Goal: Find specific page/section: Find specific page/section

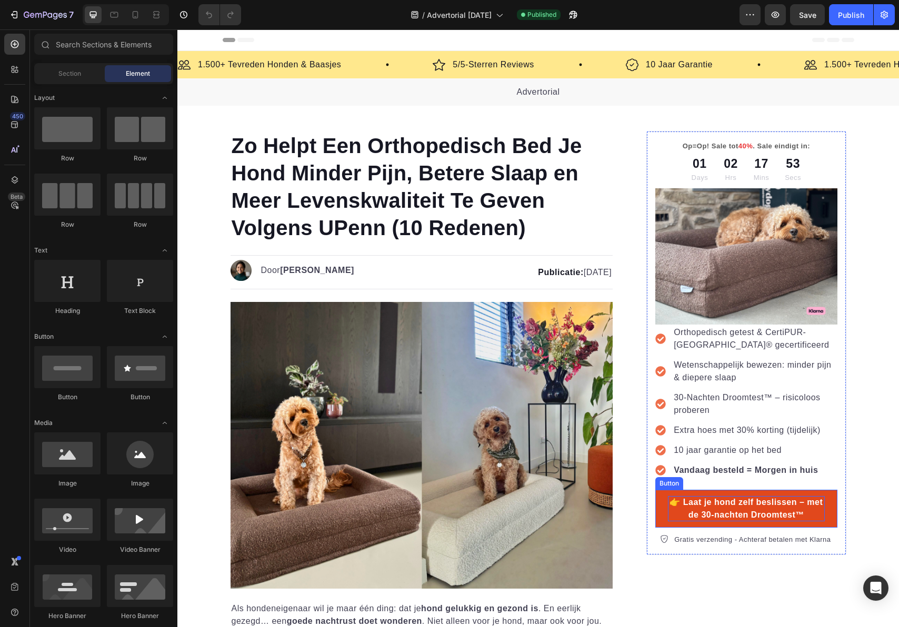
click at [717, 498] on p "👉 Laat je hond zelf beslissen – met de 30-nachten Droomtest™" at bounding box center [746, 508] width 156 height 25
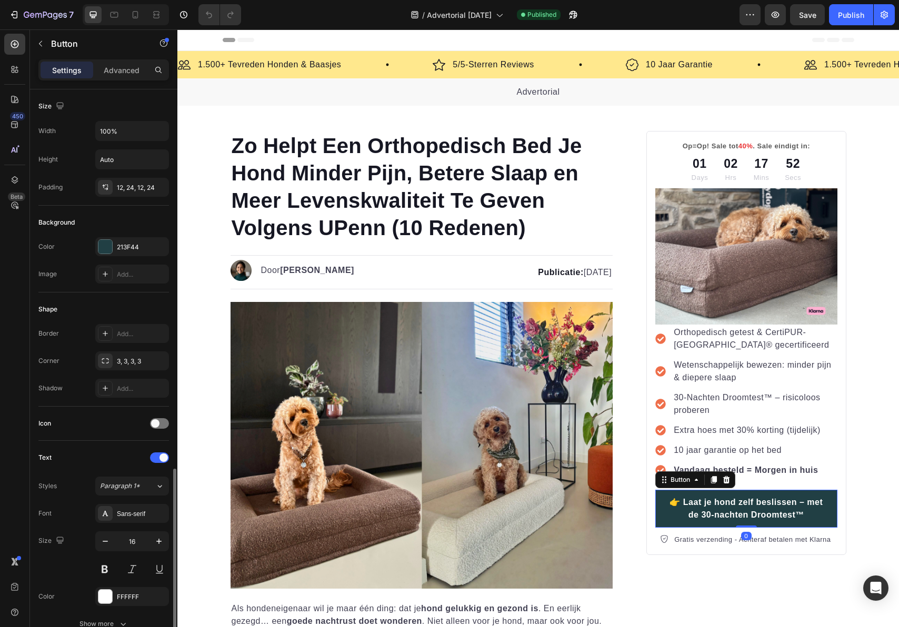
scroll to position [269, 0]
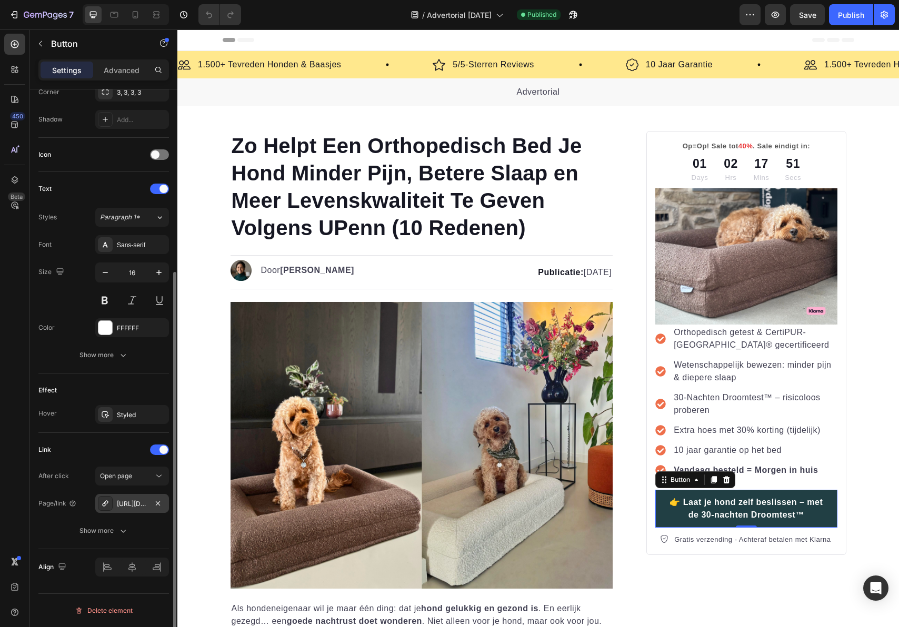
click at [137, 509] on div "[URL][DOMAIN_NAME]" at bounding box center [132, 503] width 74 height 19
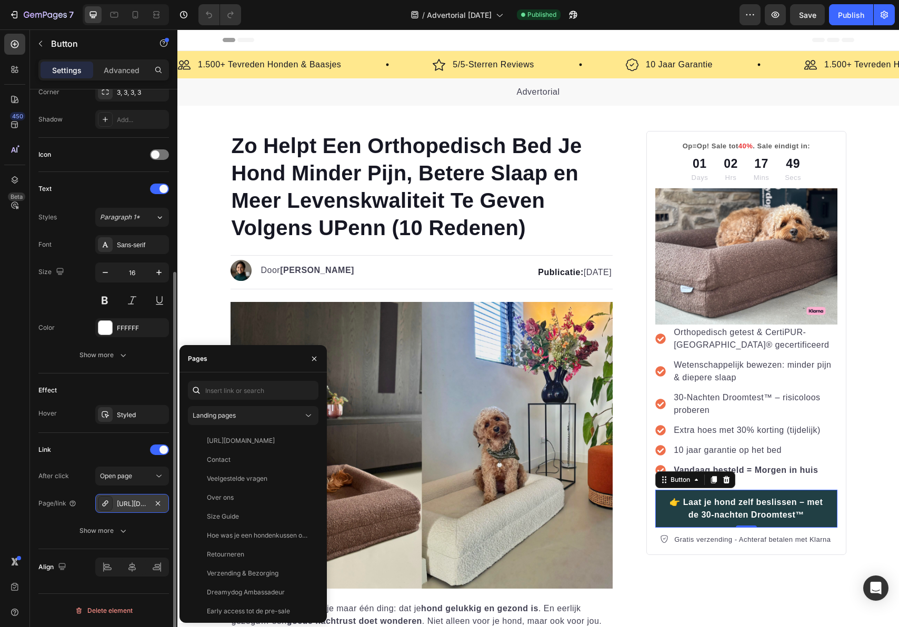
click at [137, 509] on div "[URL][DOMAIN_NAME]" at bounding box center [132, 503] width 74 height 19
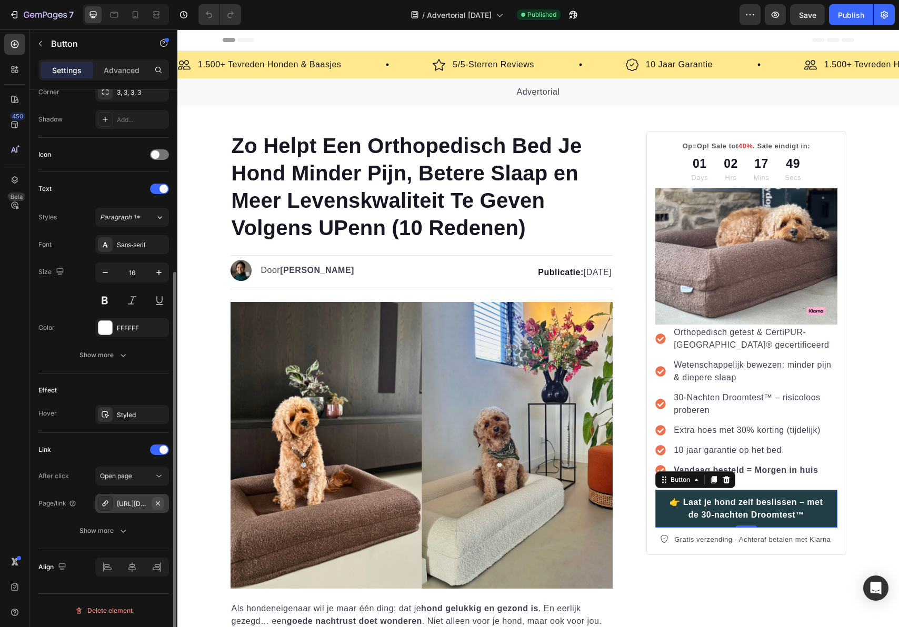
click at [154, 501] on icon "button" at bounding box center [158, 503] width 8 height 8
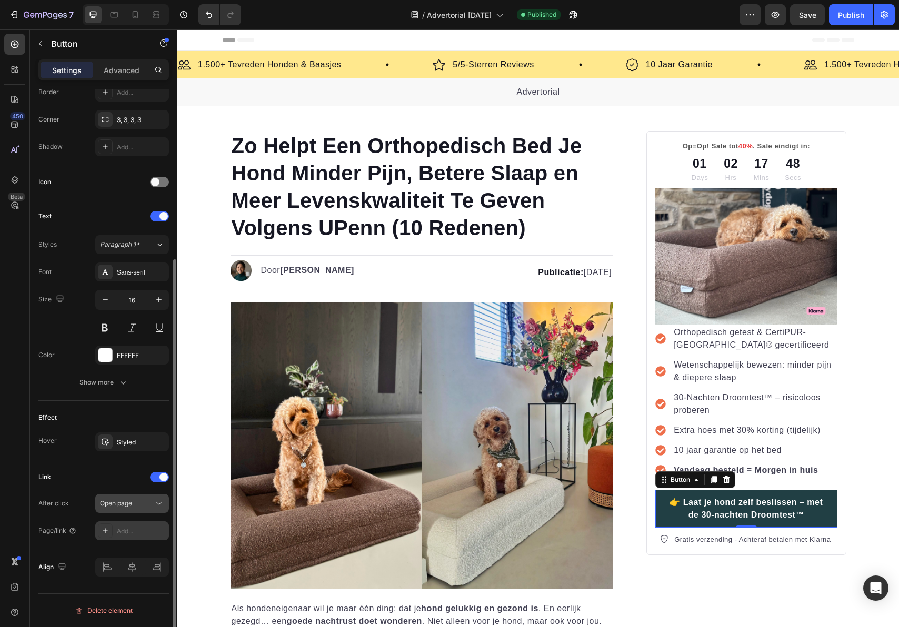
scroll to position [242, 0]
click at [134, 523] on div "Add..." at bounding box center [132, 531] width 74 height 19
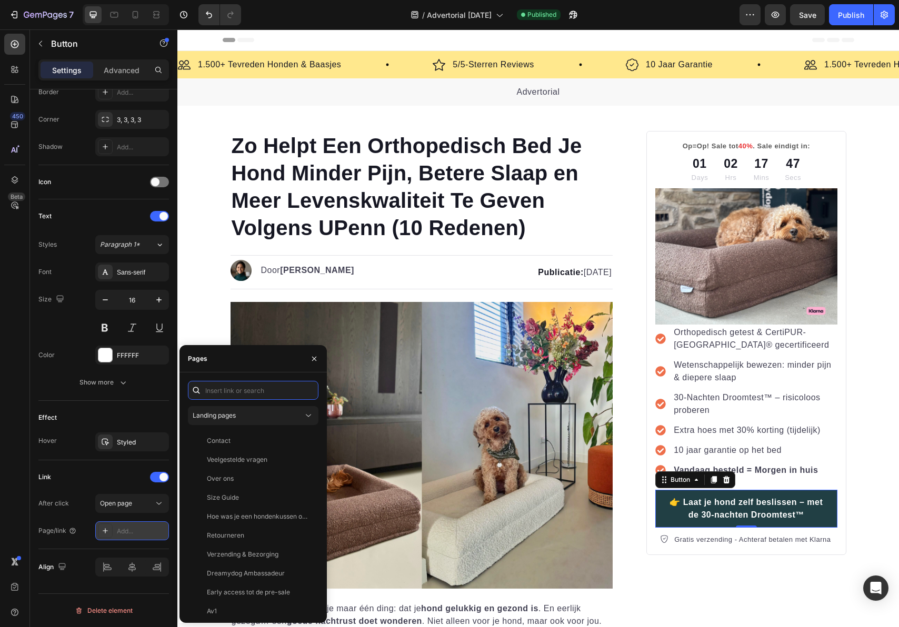
paste input "[URL][DOMAIN_NAME]"
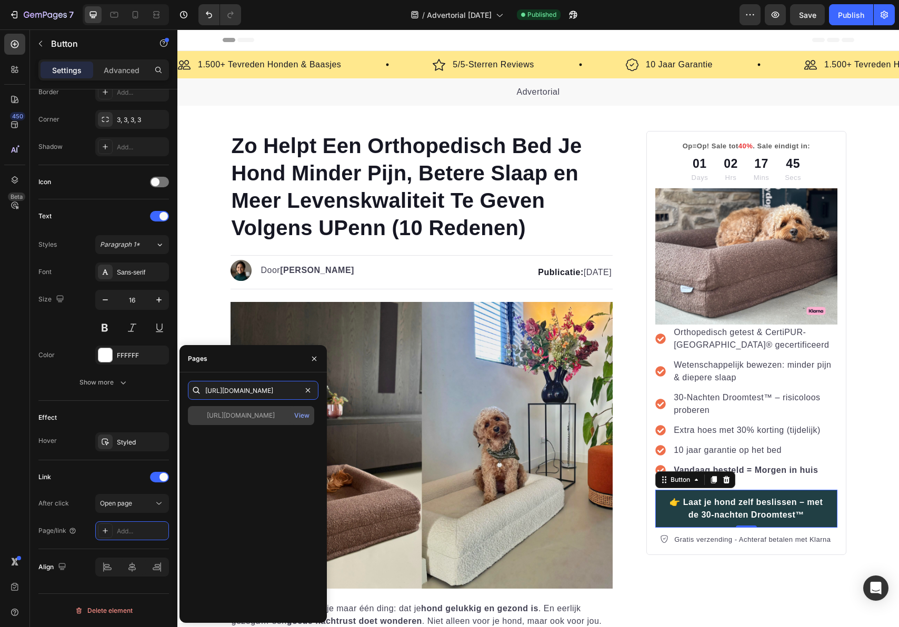
type input "[URL][DOMAIN_NAME]"
click at [244, 414] on div "[URL][DOMAIN_NAME]" at bounding box center [241, 415] width 68 height 9
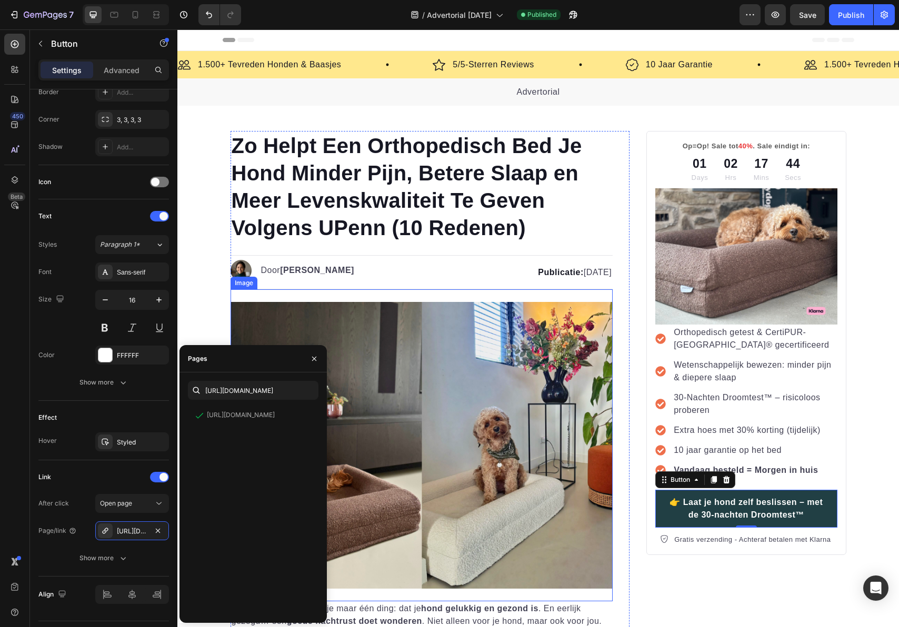
scroll to position [488, 0]
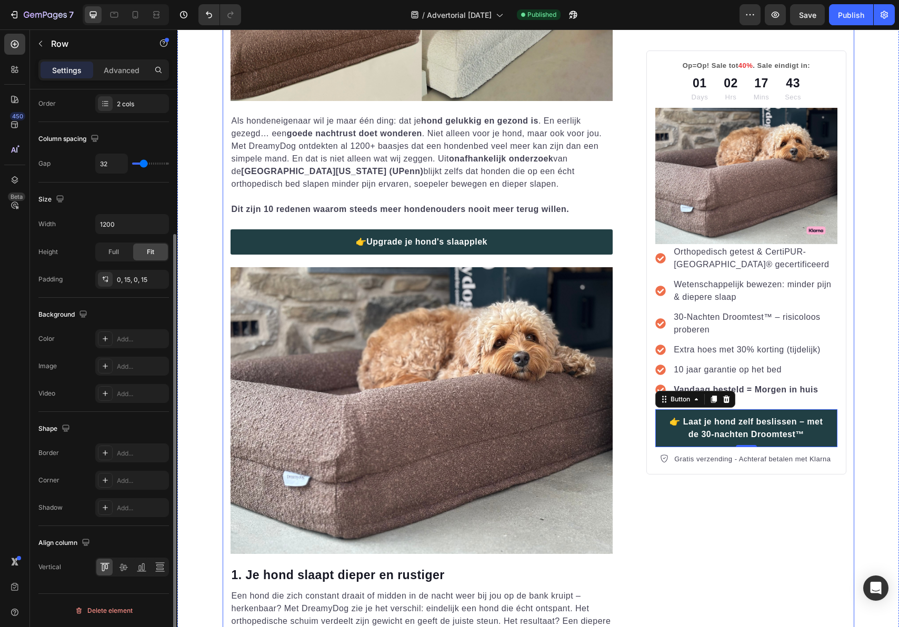
scroll to position [0, 0]
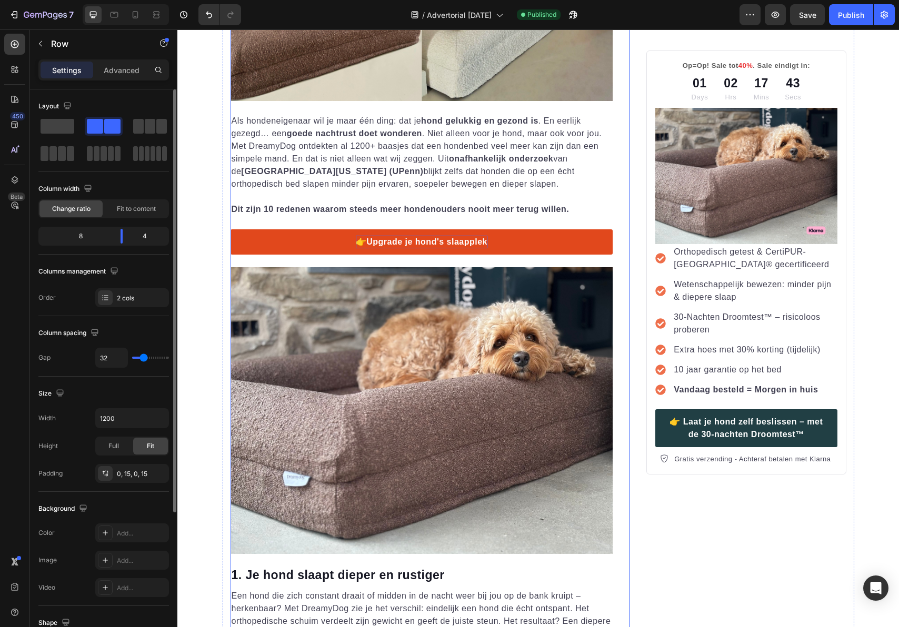
click at [482, 246] on p "👉Upgrade je hond's slaapplek" at bounding box center [422, 242] width 132 height 13
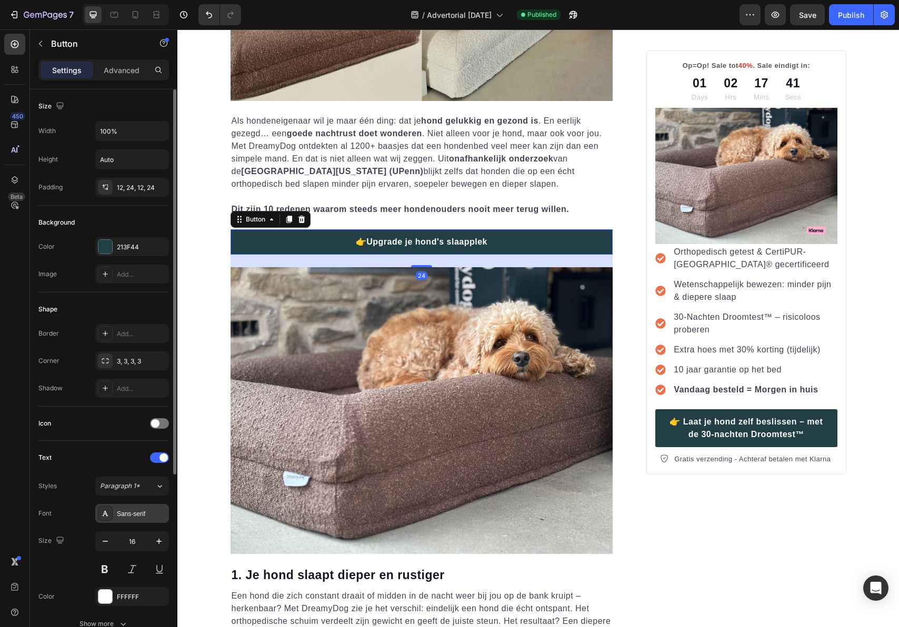
scroll to position [269, 0]
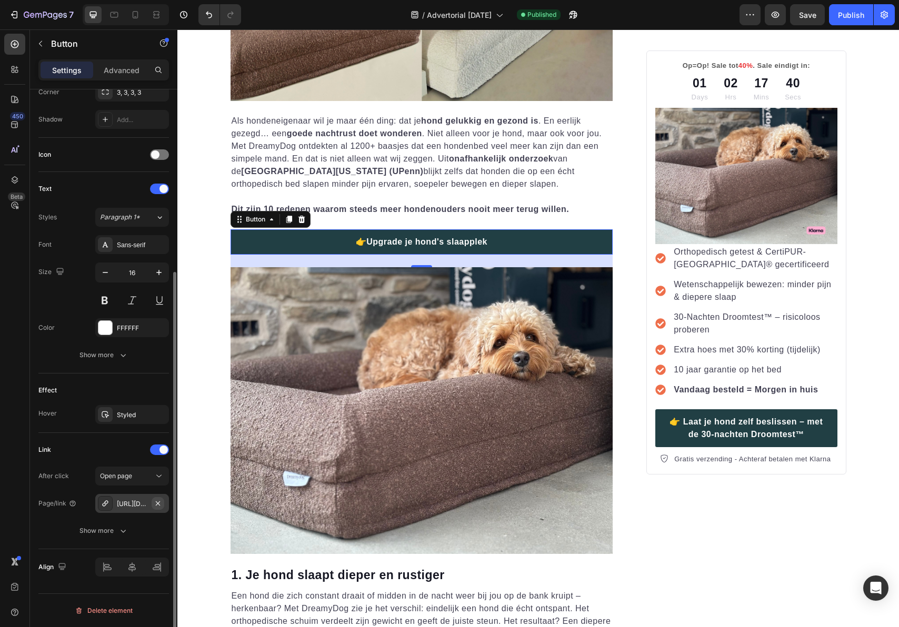
click at [158, 504] on icon "button" at bounding box center [158, 503] width 8 height 8
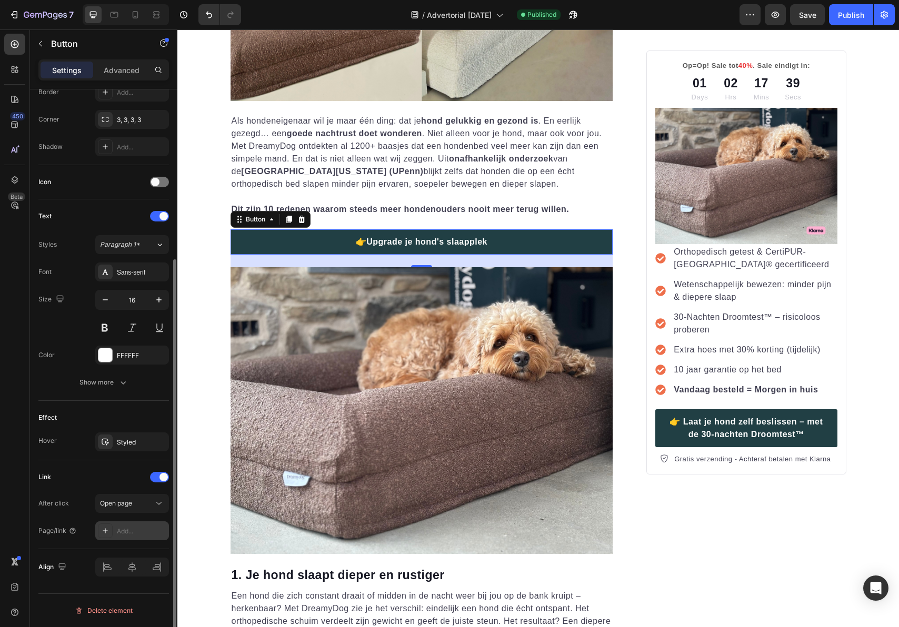
click at [128, 527] on div "Add..." at bounding box center [141, 531] width 49 height 9
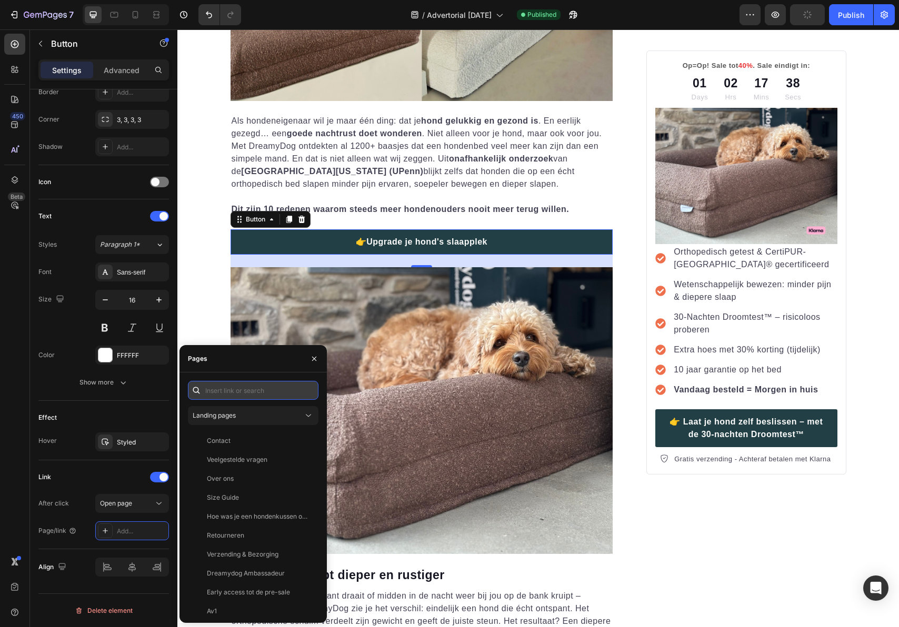
click at [236, 387] on input "text" at bounding box center [253, 390] width 131 height 19
paste input "[URL][DOMAIN_NAME]"
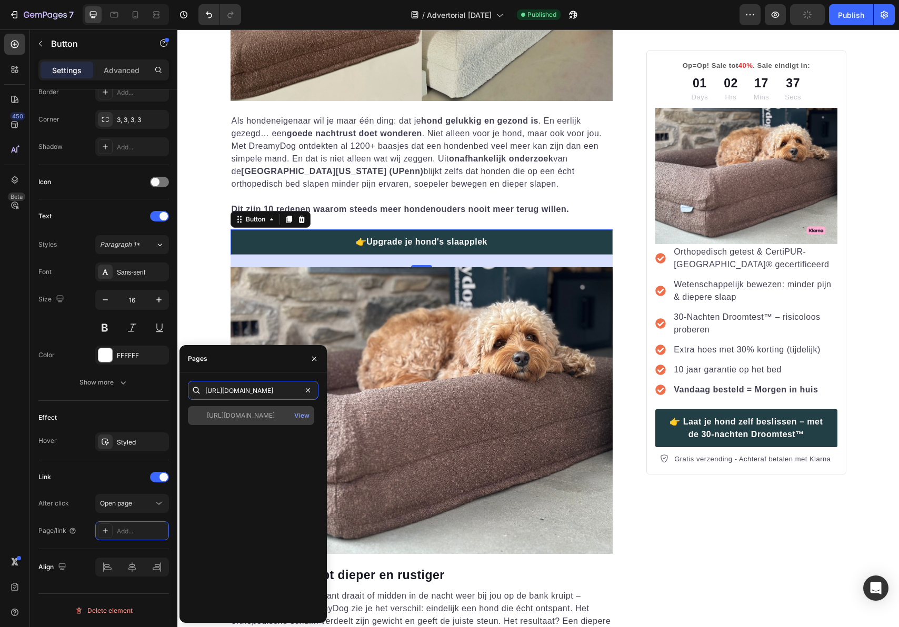
type input "[URL][DOMAIN_NAME]"
click at [236, 416] on div "[URL][DOMAIN_NAME]" at bounding box center [241, 415] width 68 height 9
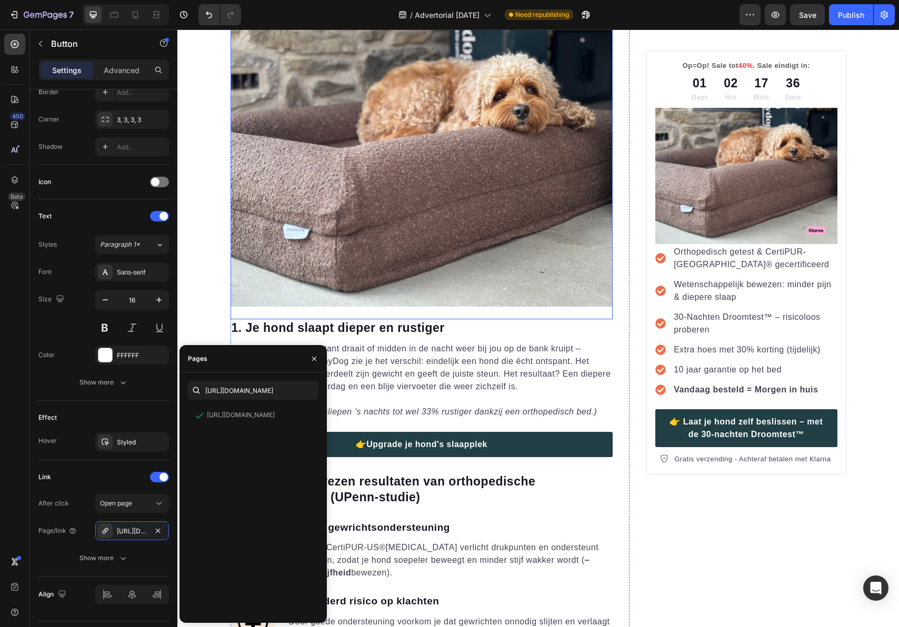
scroll to position [832, 0]
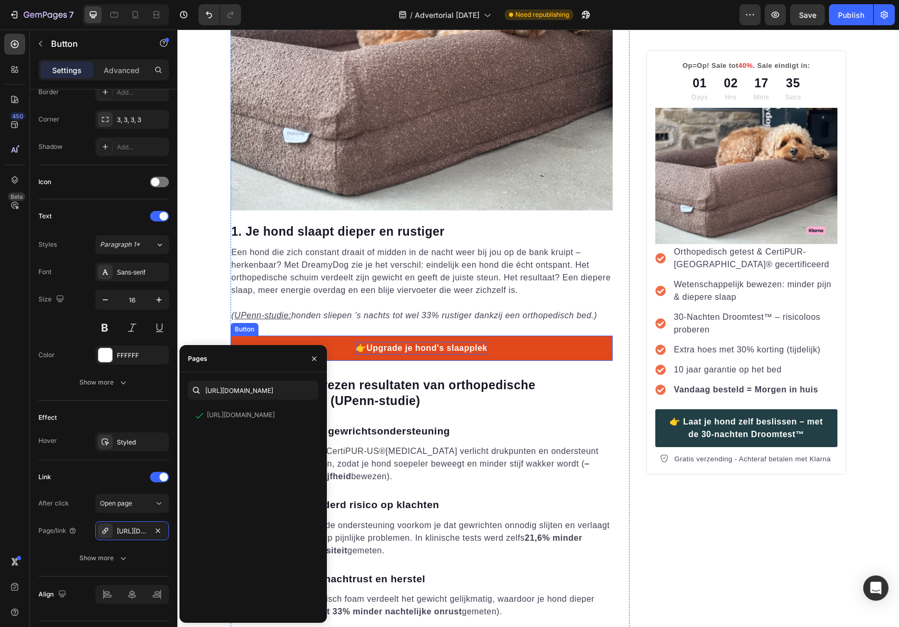
click at [455, 347] on p "👉Upgrade je hond's slaapplek" at bounding box center [422, 348] width 132 height 13
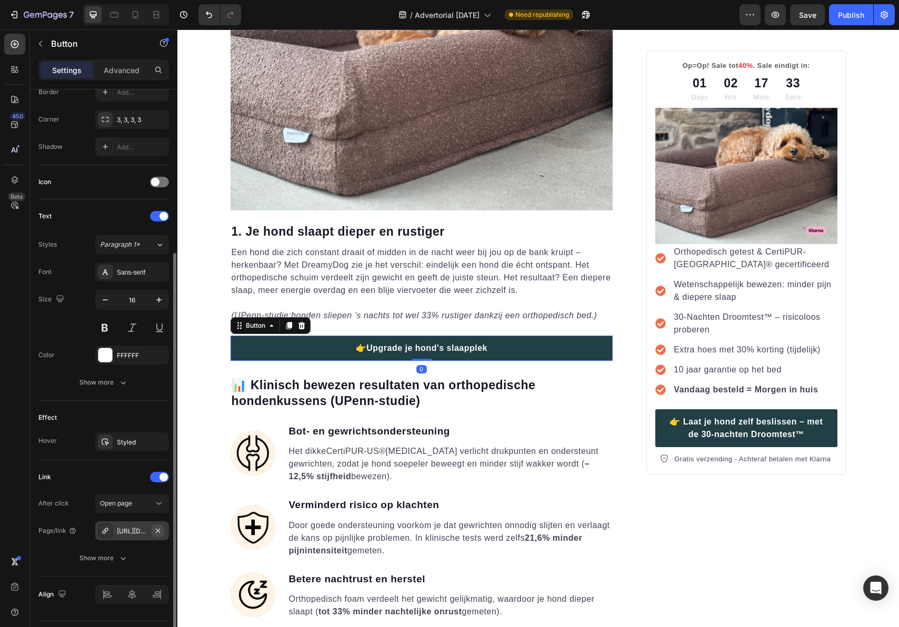
click at [158, 533] on icon "button" at bounding box center [158, 531] width 8 height 8
click at [120, 531] on div "Add..." at bounding box center [141, 531] width 49 height 9
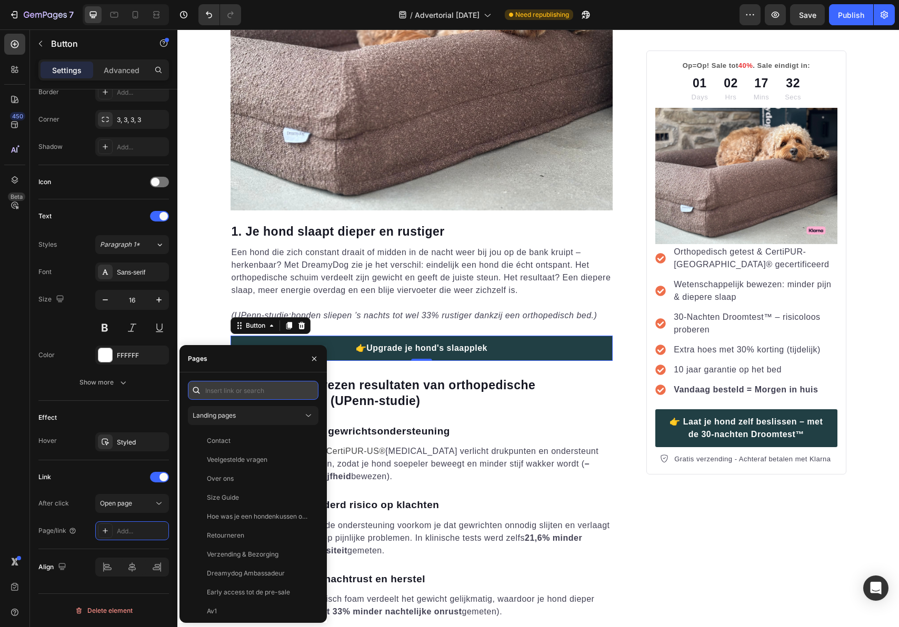
click at [239, 387] on input "text" at bounding box center [253, 390] width 131 height 19
paste input "[URL][DOMAIN_NAME]"
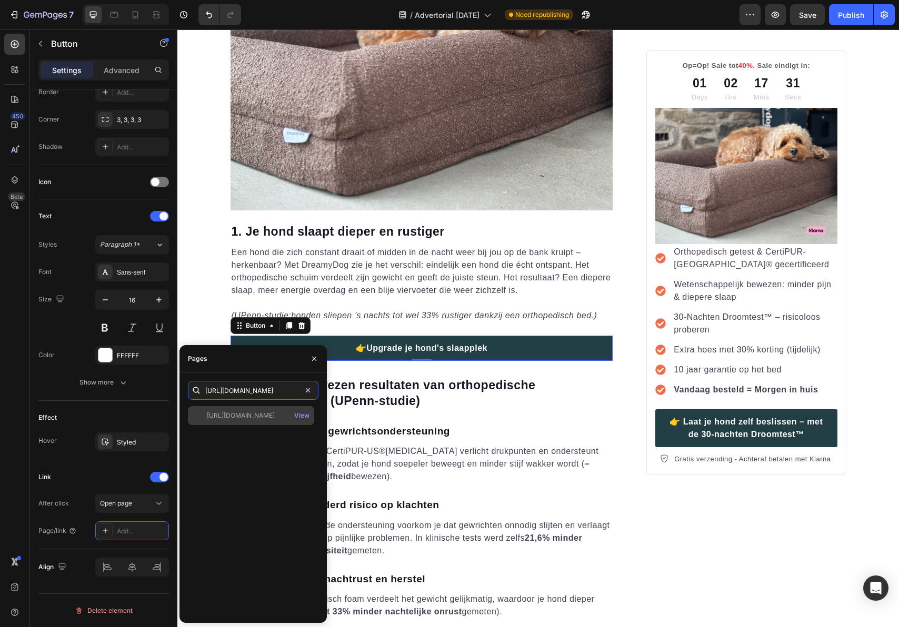
type input "[URL][DOMAIN_NAME]"
click at [275, 414] on div "[URL][DOMAIN_NAME]" at bounding box center [241, 415] width 68 height 9
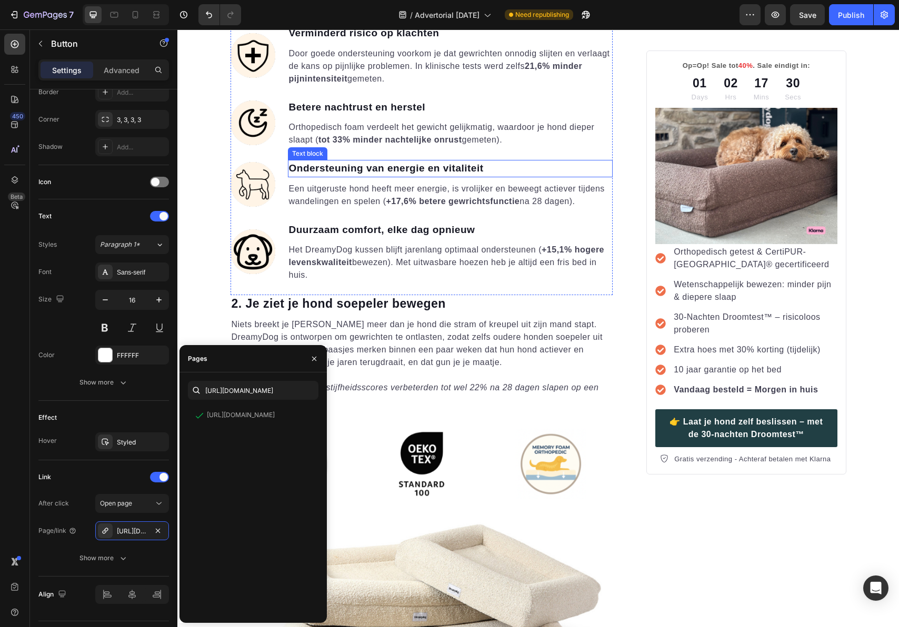
scroll to position [1400, 0]
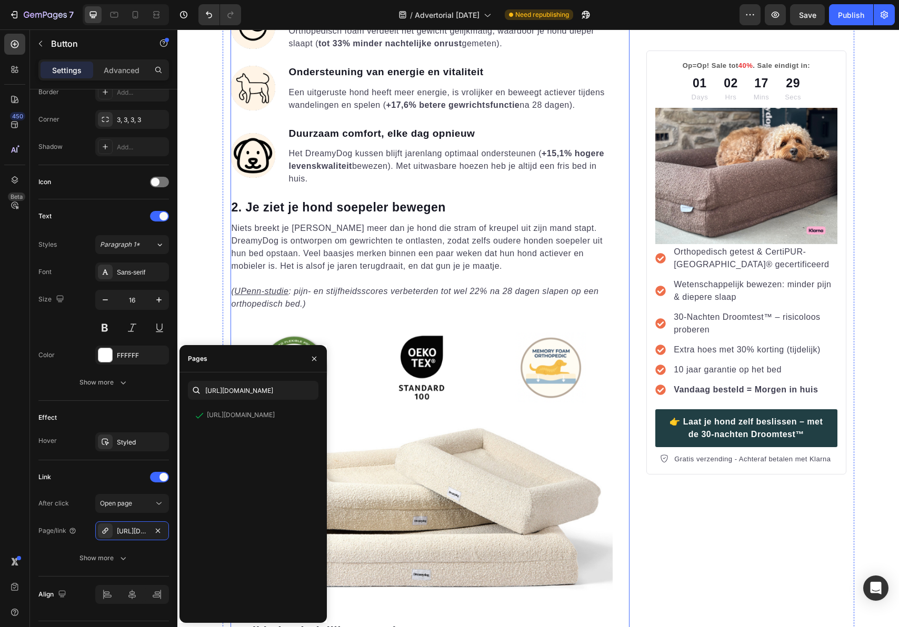
click at [624, 406] on div "Zo Helpt Een Orthopedisch Bed Je Hond Minder Pijn, Betere Slaap en Meer Levensk…" at bounding box center [430, 531] width 399 height 3601
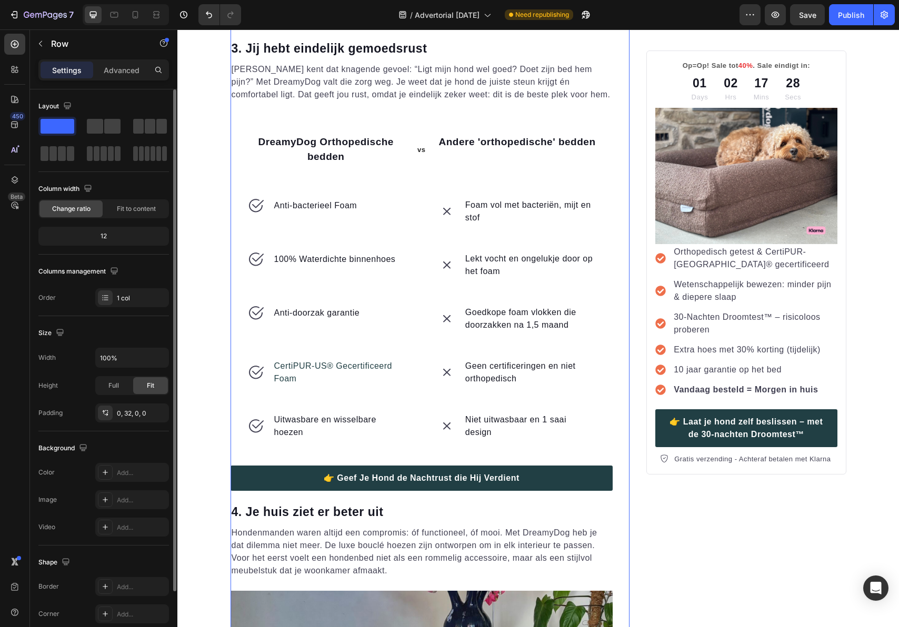
scroll to position [1997, 0]
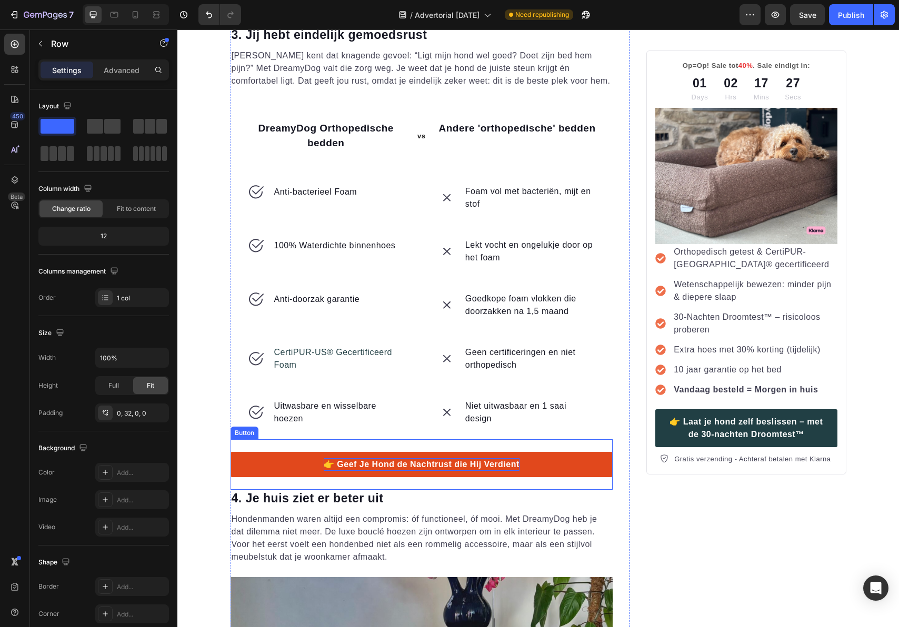
click at [511, 465] on p "👉 Geef Je Hond de Nachtrust die Hij Verdient" at bounding box center [422, 464] width 196 height 13
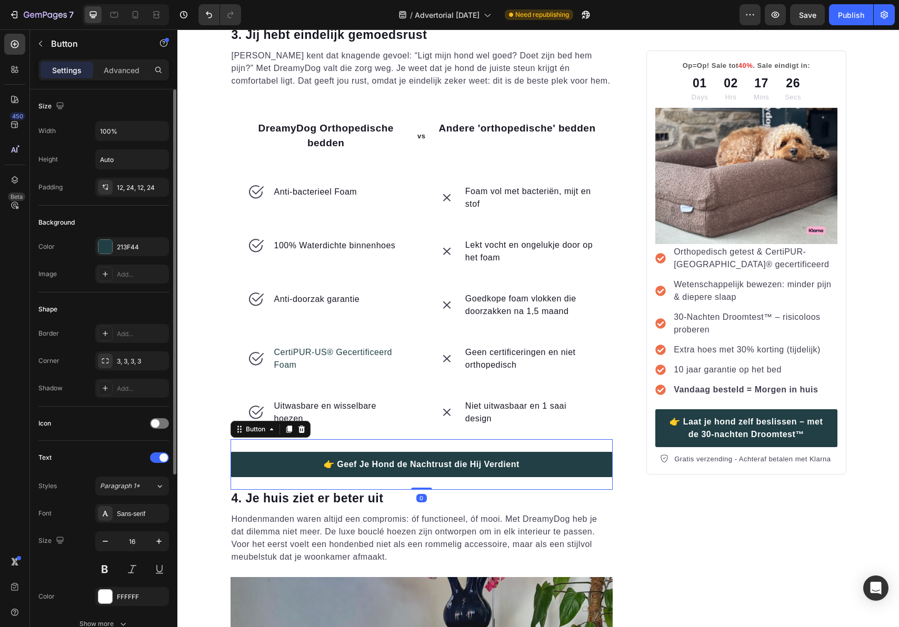
scroll to position [234, 0]
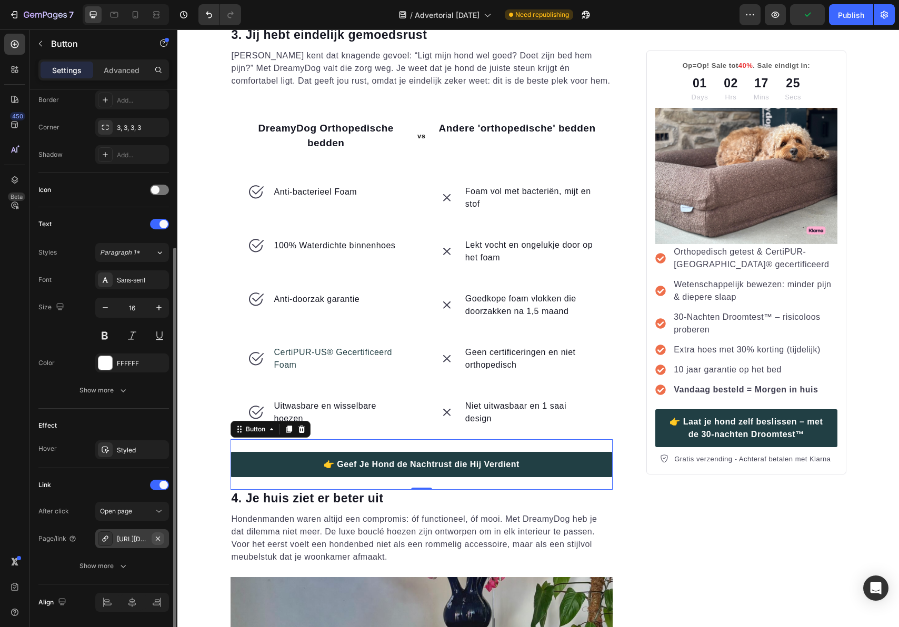
click at [159, 539] on icon "button" at bounding box center [158, 539] width 8 height 8
click at [127, 538] on div "Add..." at bounding box center [141, 539] width 49 height 9
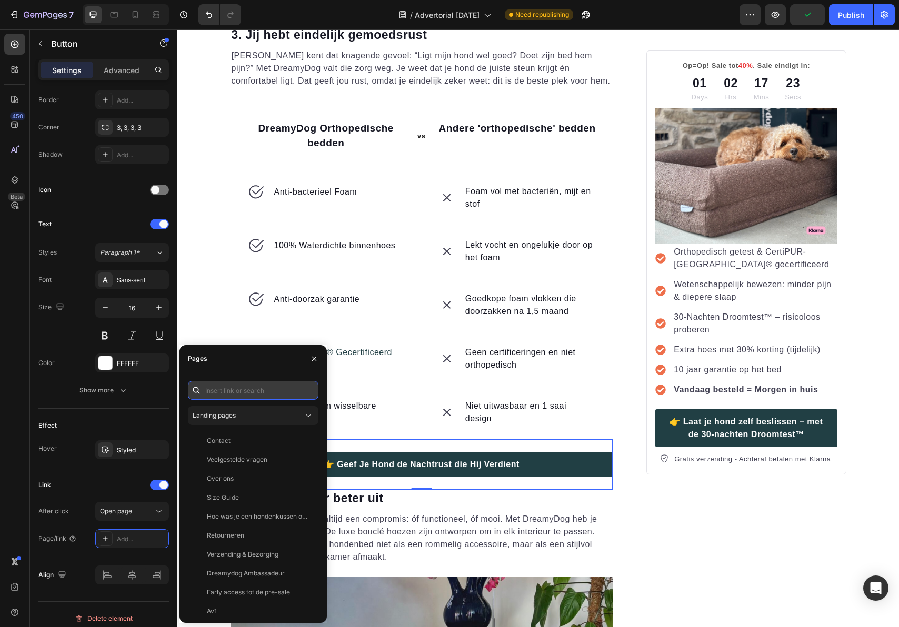
click at [223, 390] on input "text" at bounding box center [253, 390] width 131 height 19
paste input "[URL][DOMAIN_NAME]"
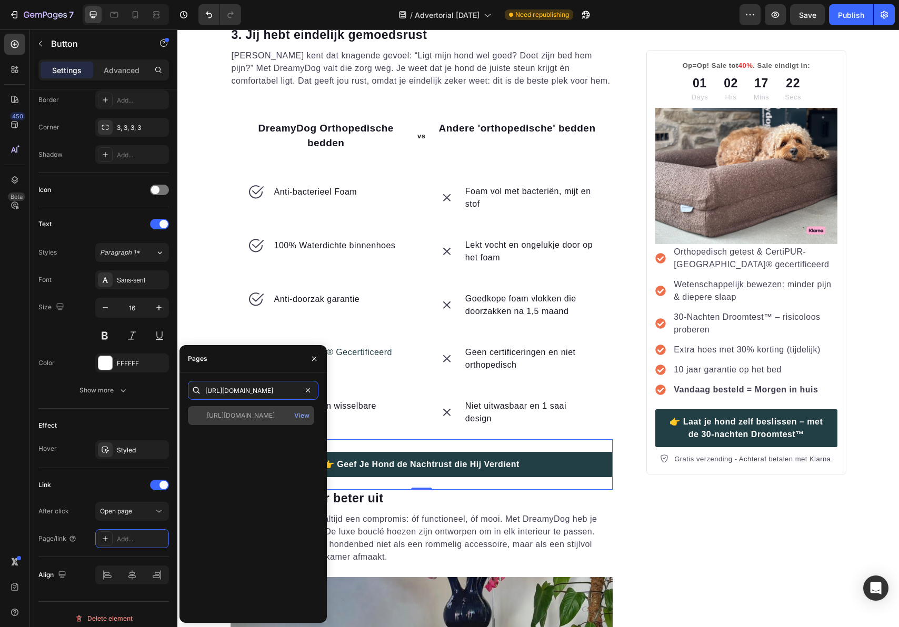
type input "[URL][DOMAIN_NAME]"
click at [240, 413] on div "[URL][DOMAIN_NAME]" at bounding box center [241, 415] width 68 height 9
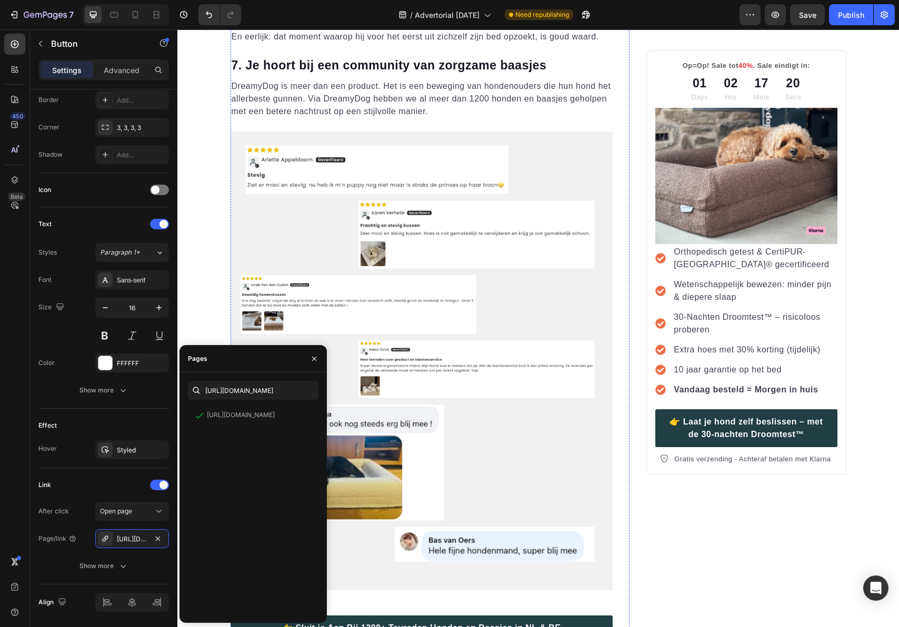
scroll to position [3436, 0]
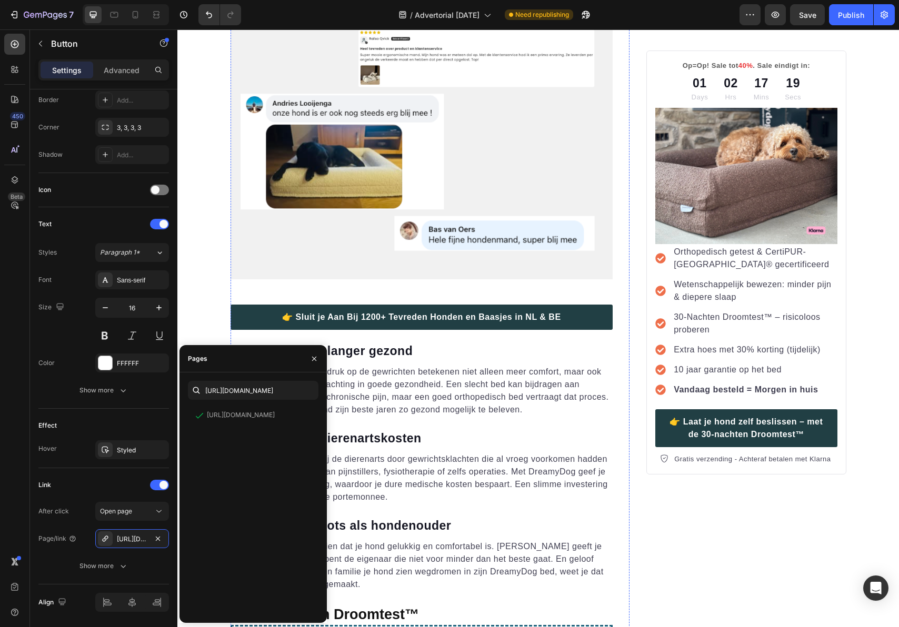
click at [586, 402] on p "Goede slaap en minder druk op de gewrichten betekenen niet alleen meer comfort,…" at bounding box center [422, 391] width 381 height 51
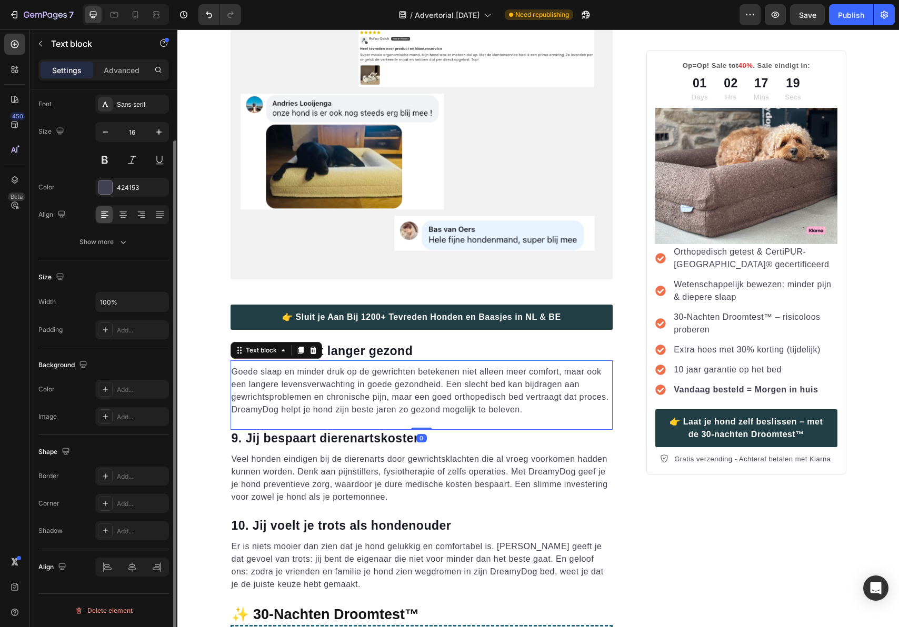
scroll to position [0, 0]
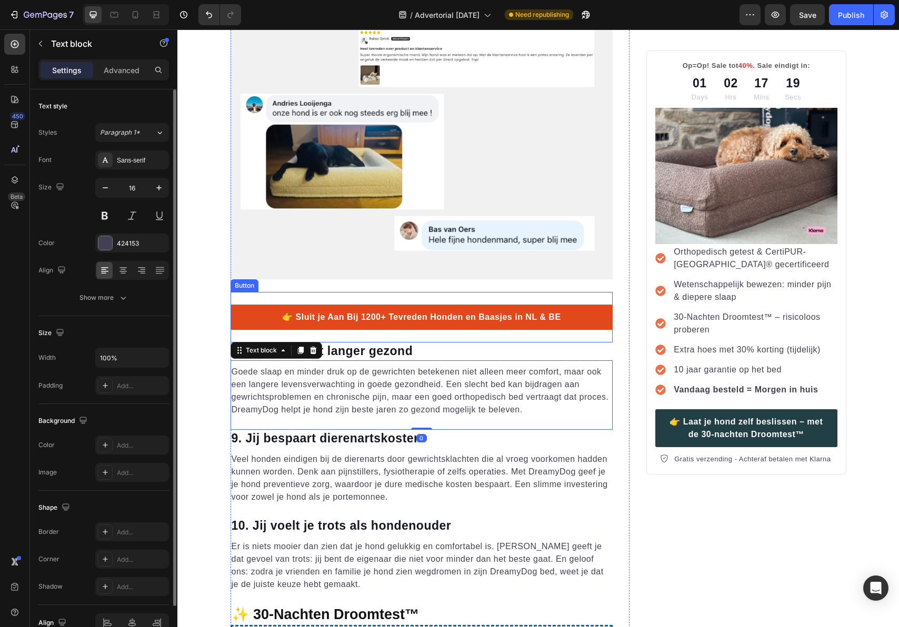
click at [566, 316] on link "👉 Sluit je Aan Bij 1200+ Tevreden Honden en Baasjes in NL & BE" at bounding box center [422, 317] width 383 height 25
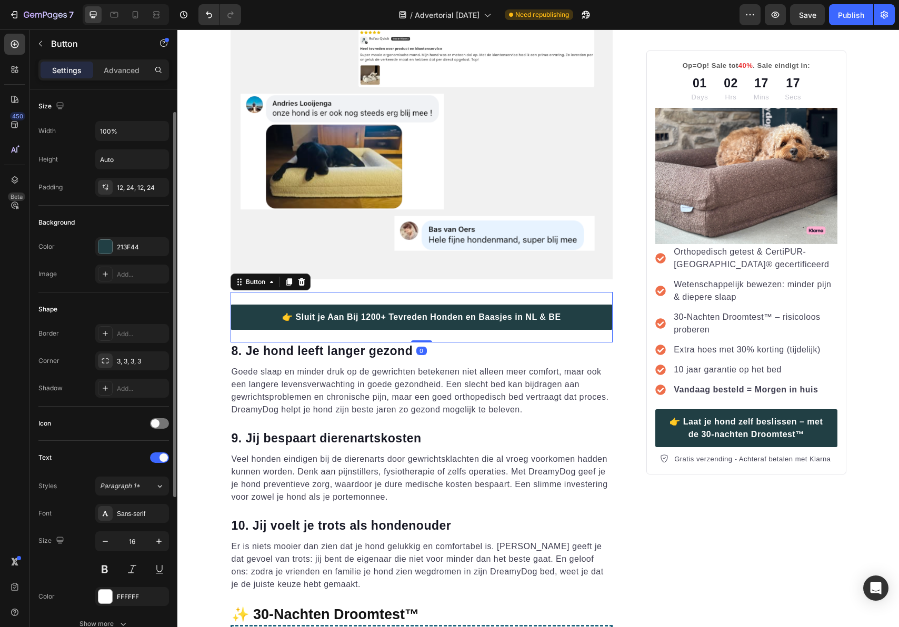
scroll to position [254, 0]
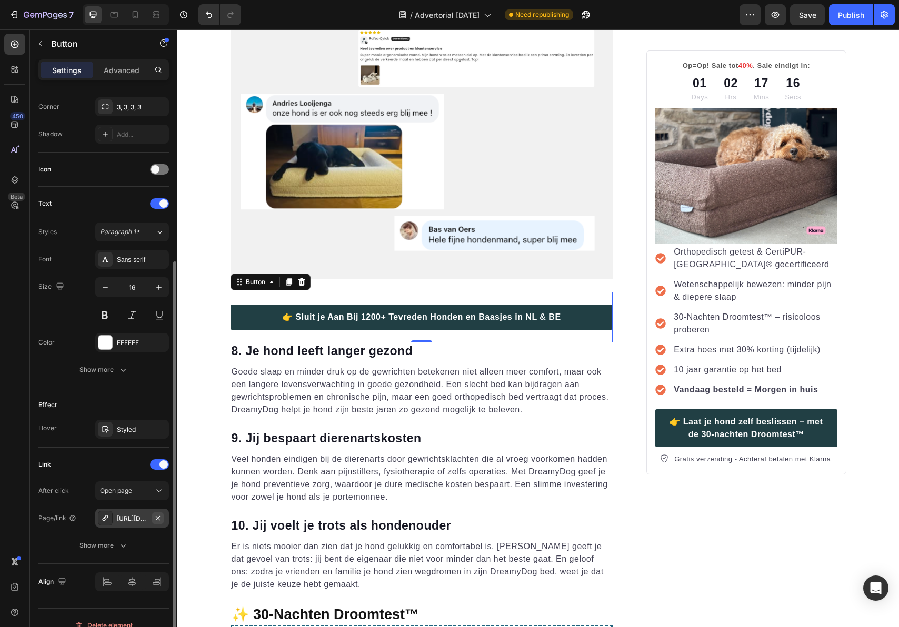
click at [160, 518] on icon "button" at bounding box center [158, 518] width 8 height 8
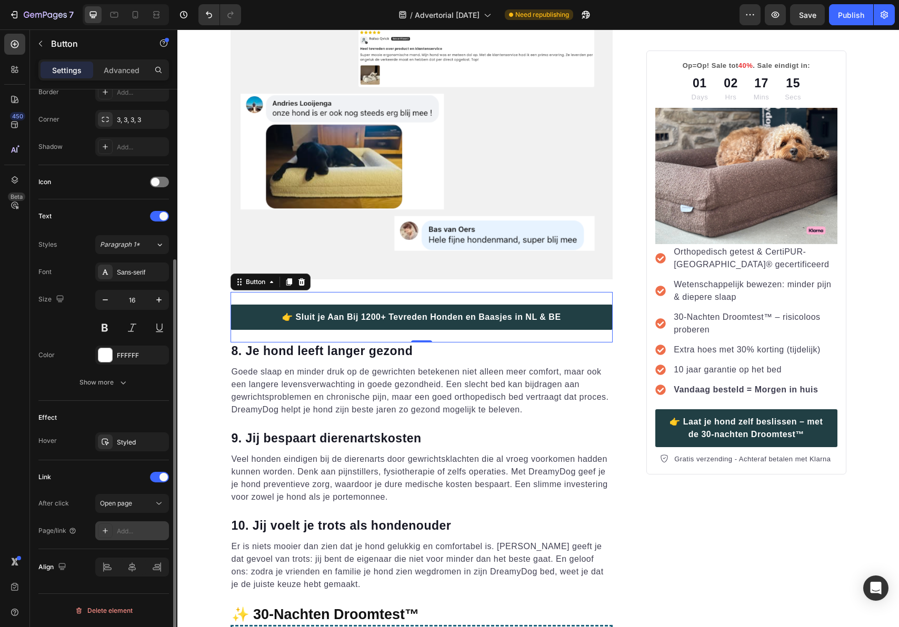
click at [134, 531] on div "Add..." at bounding box center [141, 531] width 49 height 9
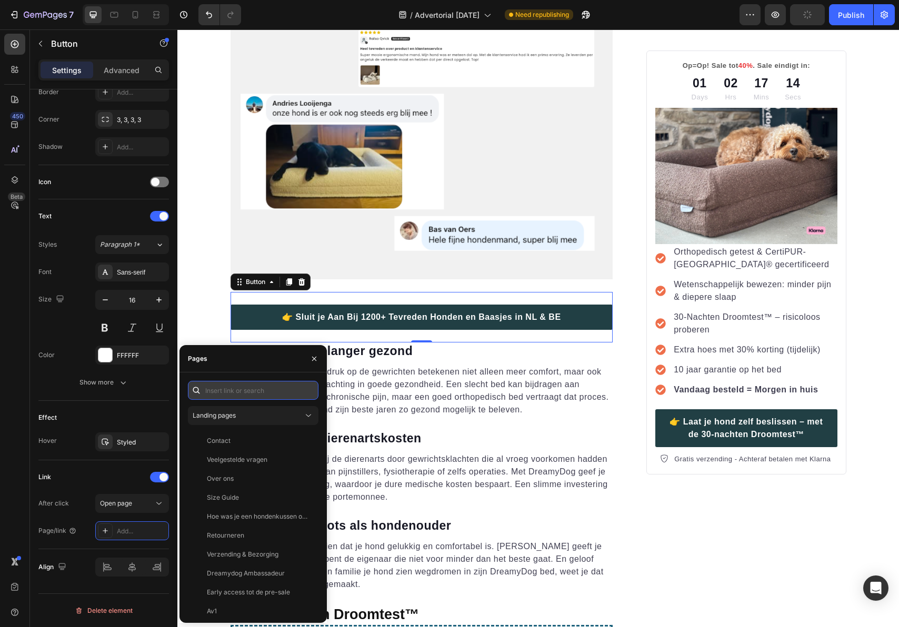
click at [232, 392] on input "text" at bounding box center [253, 390] width 131 height 19
paste input "[URL][DOMAIN_NAME]"
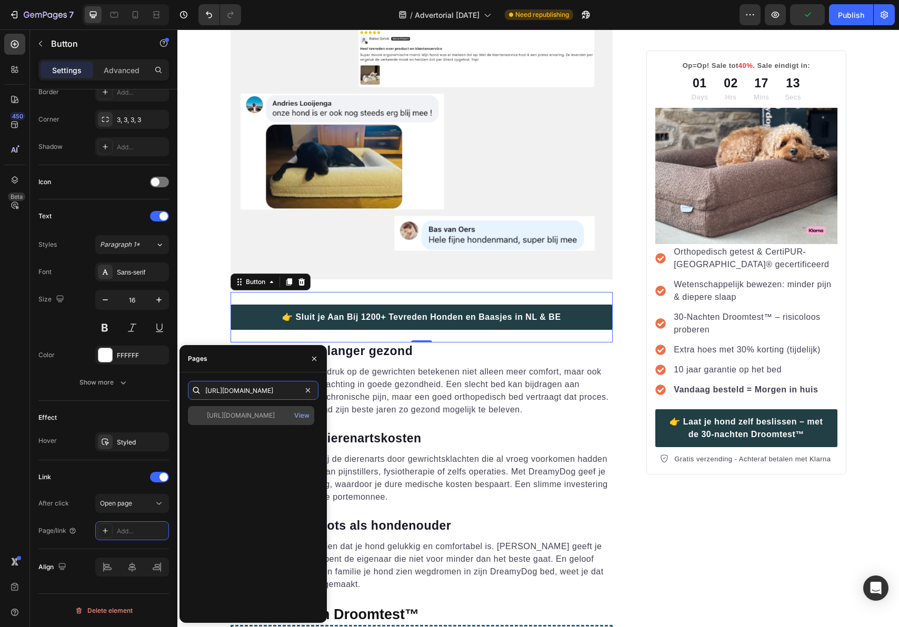
type input "[URL][DOMAIN_NAME]"
click at [242, 411] on div "[URL][DOMAIN_NAME]" at bounding box center [241, 415] width 68 height 9
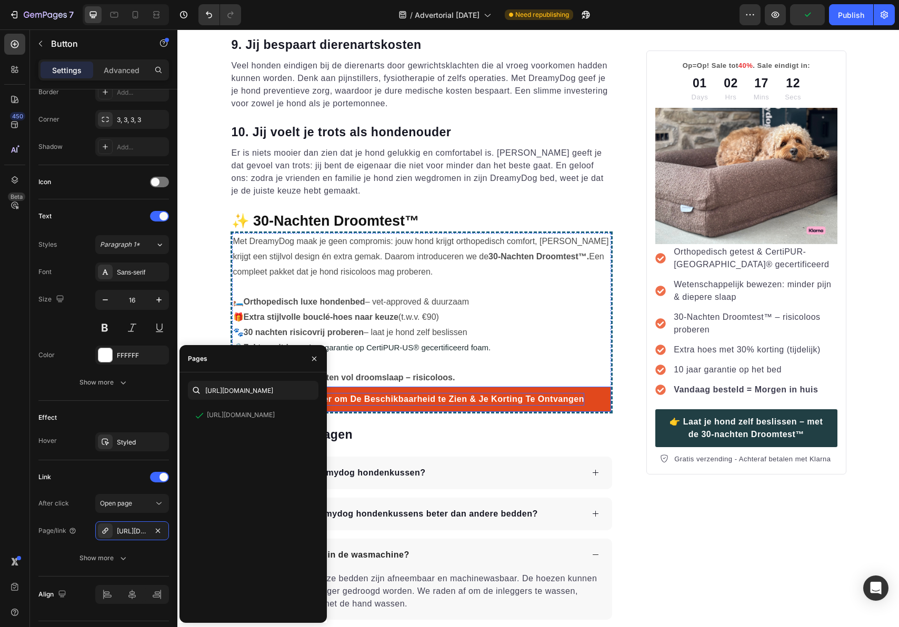
click at [525, 398] on p "👉 Klik Hier om De Beschikbaarheid te Zien & Je Korting Te Ontvangen" at bounding box center [433, 399] width 302 height 13
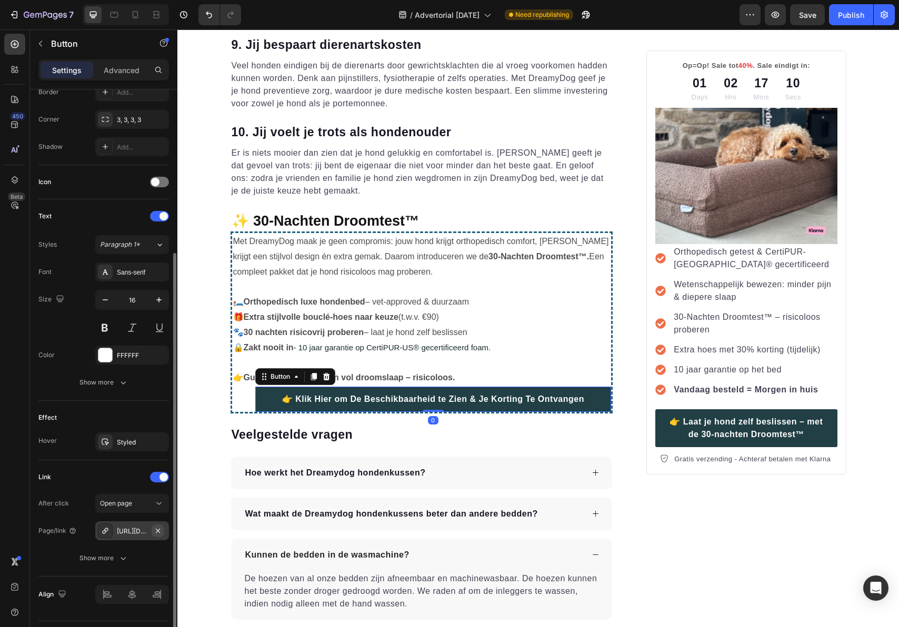
click at [158, 532] on icon "button" at bounding box center [158, 531] width 8 height 8
click at [132, 532] on div "Add..." at bounding box center [141, 531] width 49 height 9
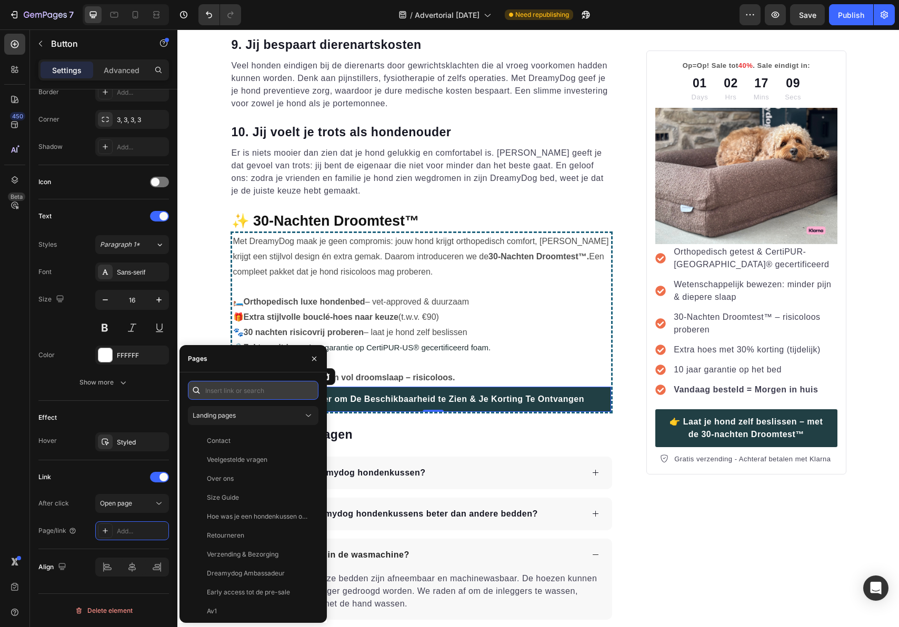
click at [232, 393] on input "text" at bounding box center [253, 390] width 131 height 19
paste input "[URL][DOMAIN_NAME]"
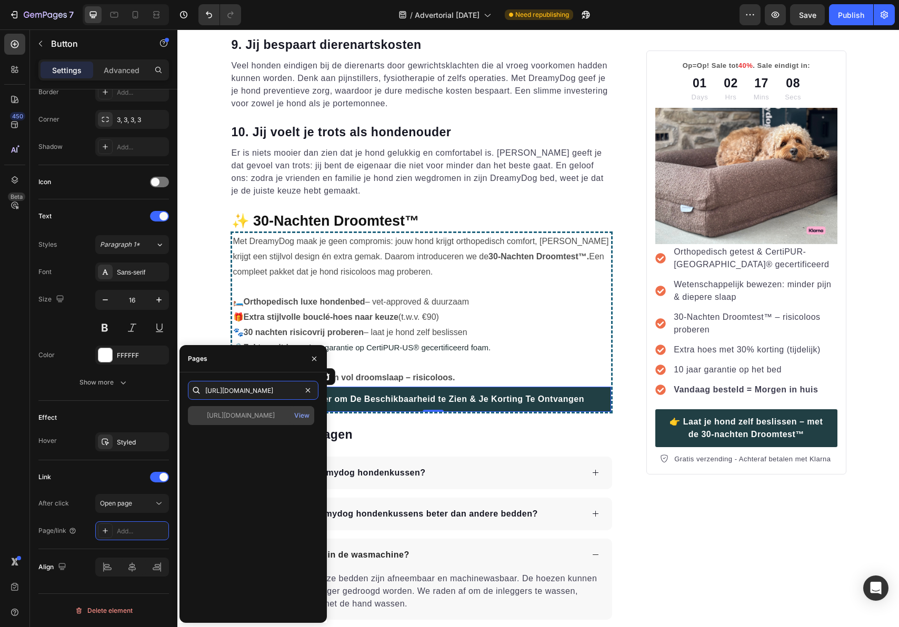
type input "[URL][DOMAIN_NAME]"
click at [249, 416] on div "[URL][DOMAIN_NAME]" at bounding box center [241, 415] width 68 height 9
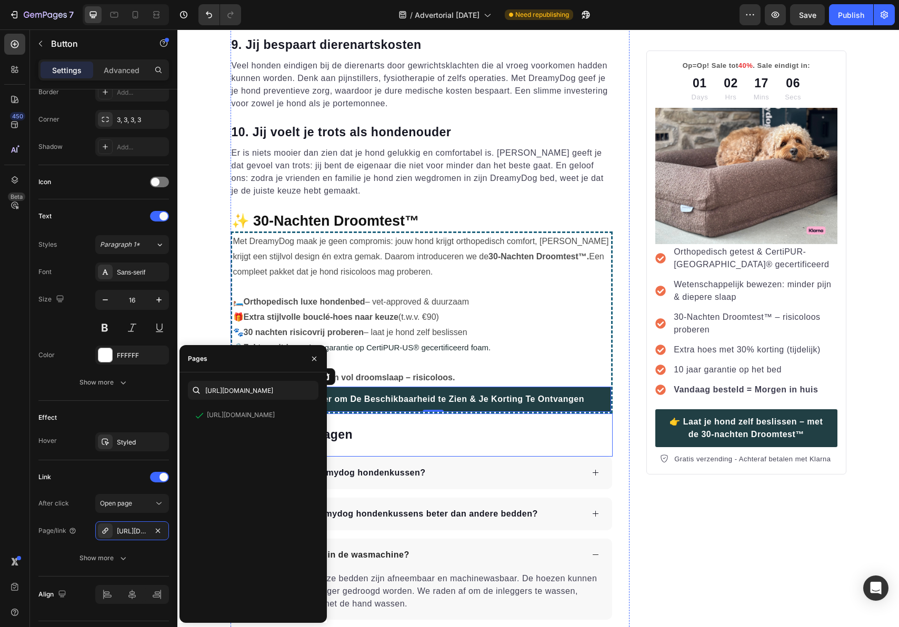
click at [362, 416] on div "Veelgestelde vragen Heading" at bounding box center [422, 435] width 383 height 43
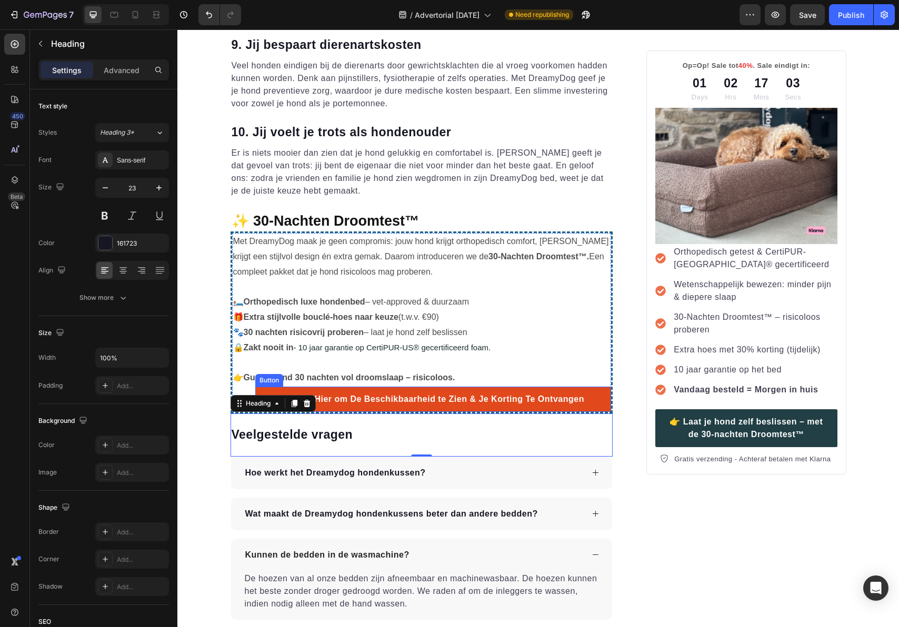
click at [588, 394] on link "👉 Klik Hier om De Beschikbaarheid te Zien & Je Korting Te Ontvangen" at bounding box center [433, 399] width 356 height 25
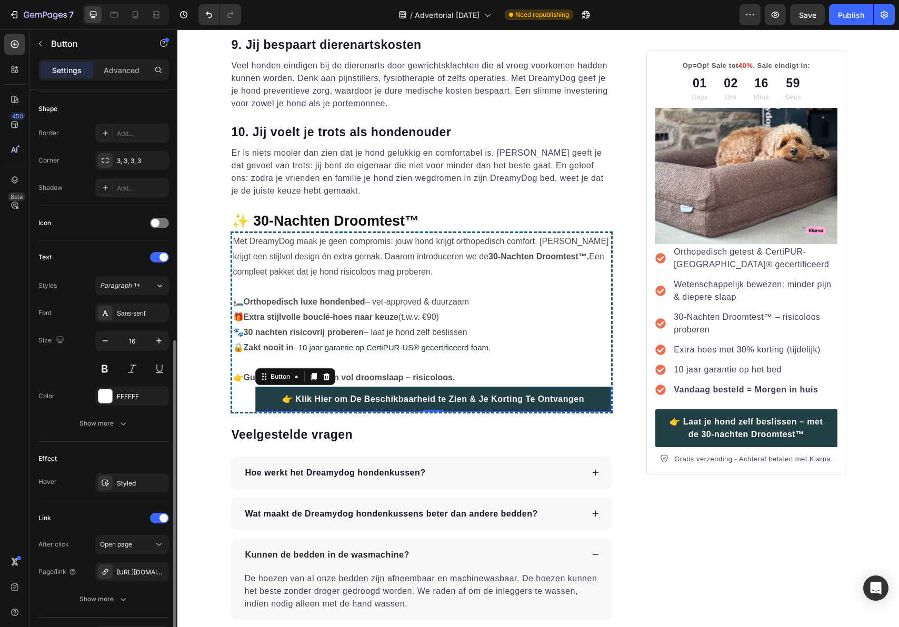
scroll to position [269, 0]
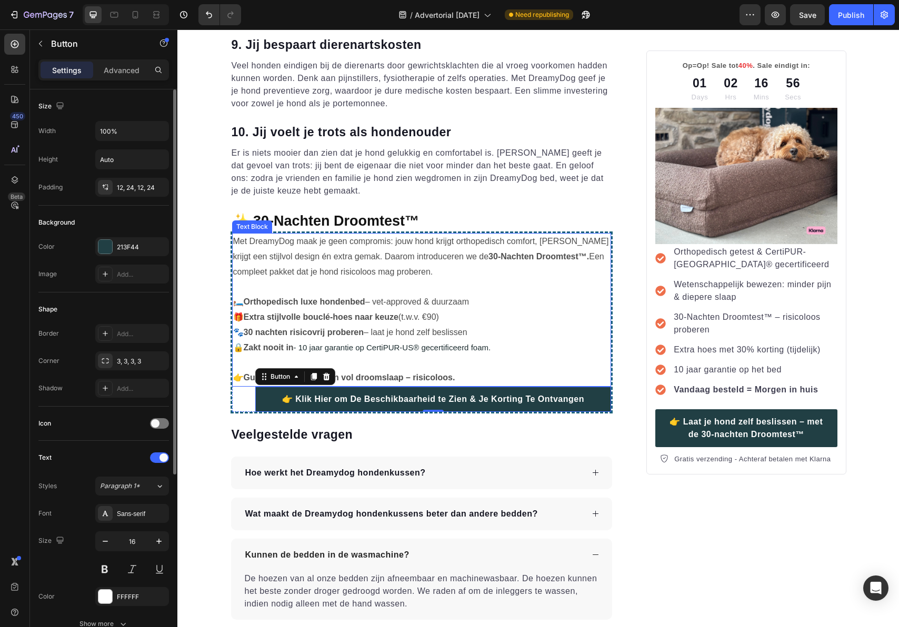
click at [519, 287] on p at bounding box center [421, 286] width 377 height 15
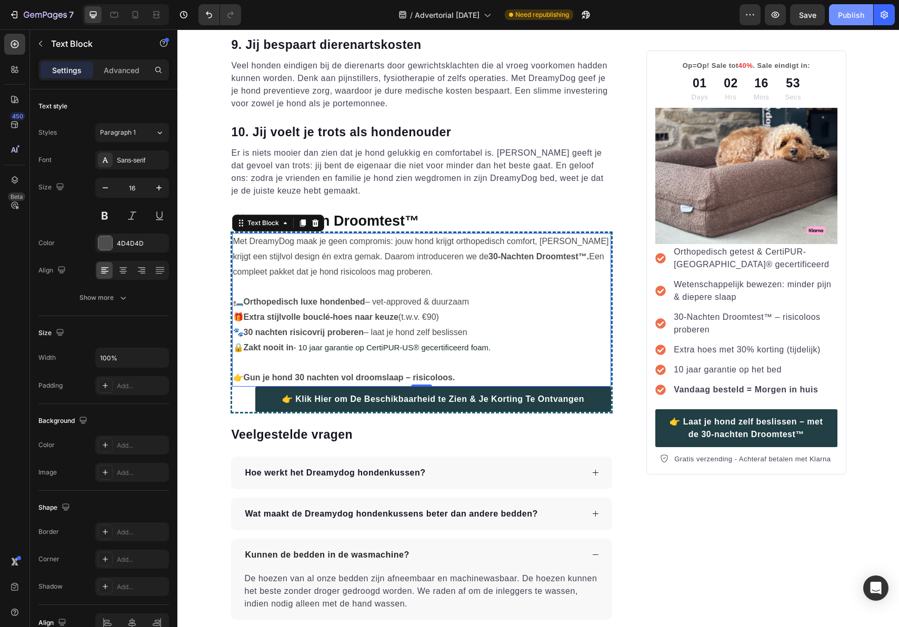
click at [842, 18] on div "Publish" at bounding box center [851, 14] width 26 height 11
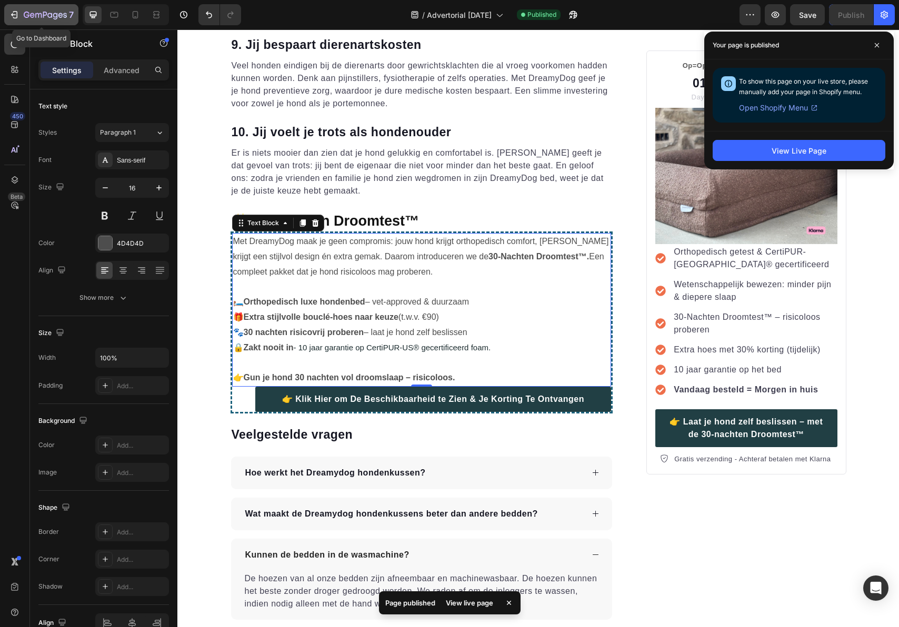
click at [10, 7] on button "7" at bounding box center [41, 14] width 74 height 21
